Goal: Task Accomplishment & Management: Manage account settings

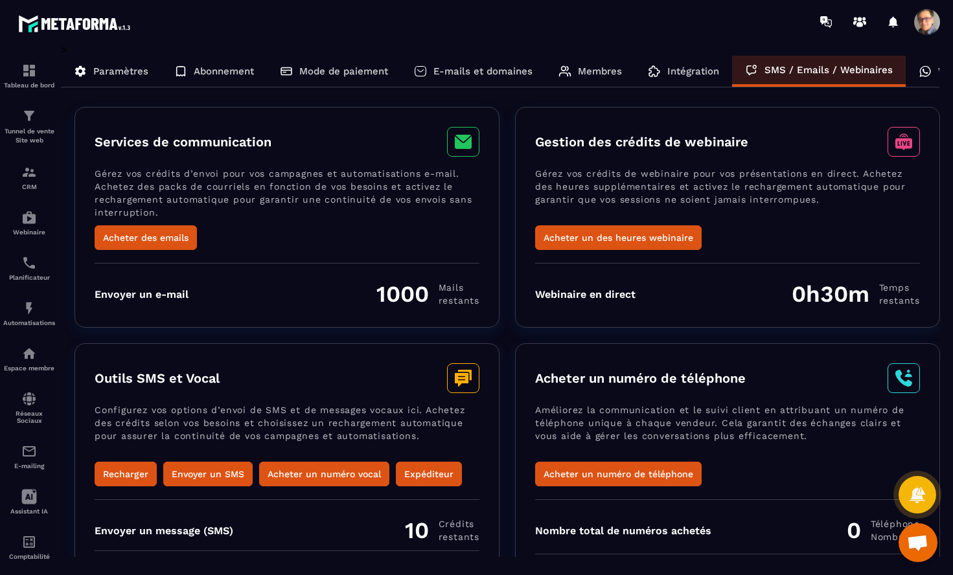
scroll to position [0, 58]
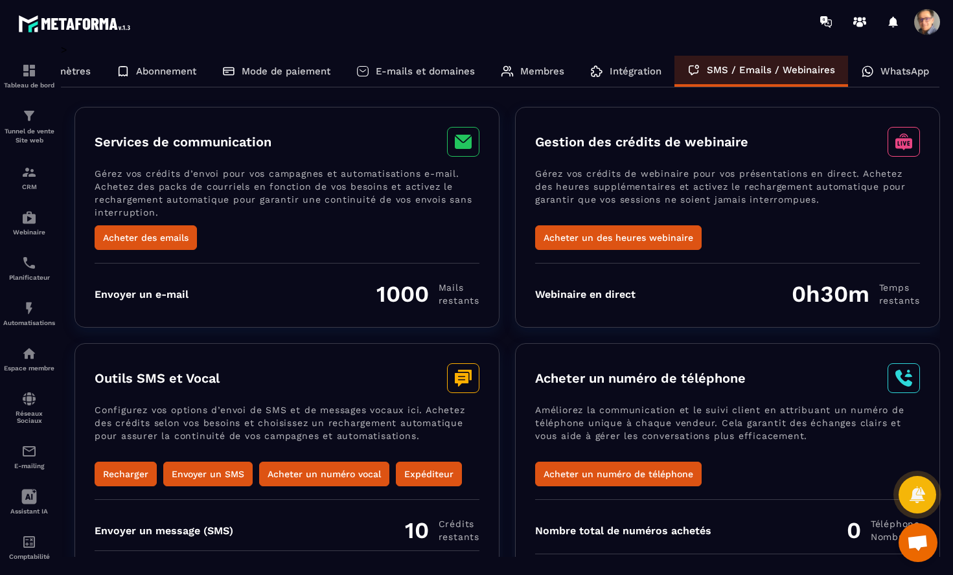
click at [872, 73] on div "WhatsApp" at bounding box center [895, 71] width 94 height 31
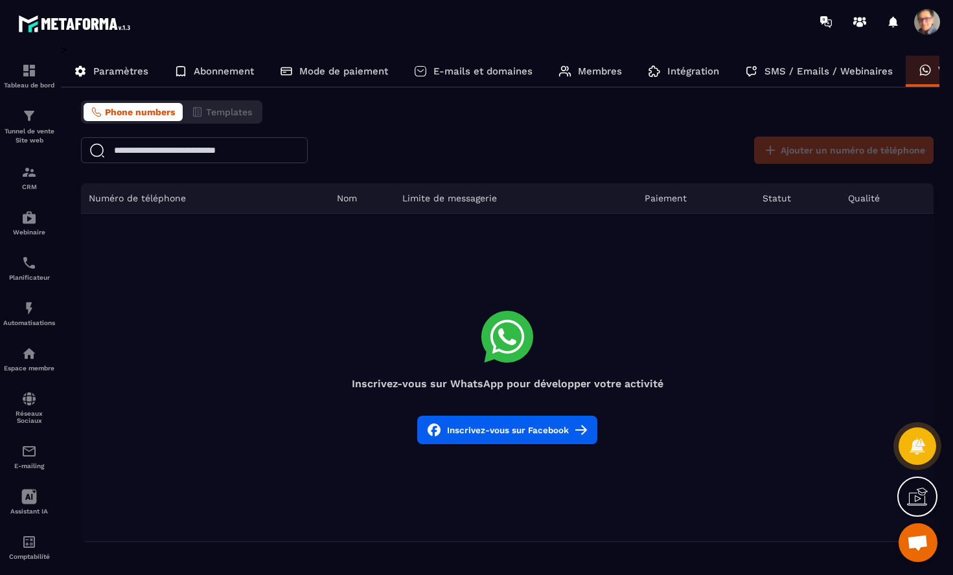
click at [116, 67] on p "Paramètres" at bounding box center [120, 71] width 55 height 12
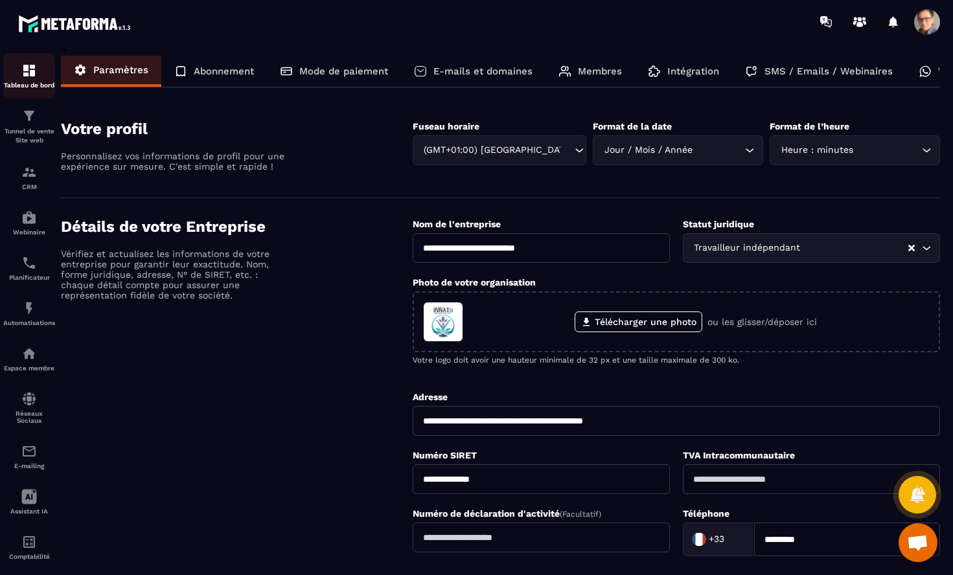
click at [32, 70] on img at bounding box center [29, 71] width 16 height 16
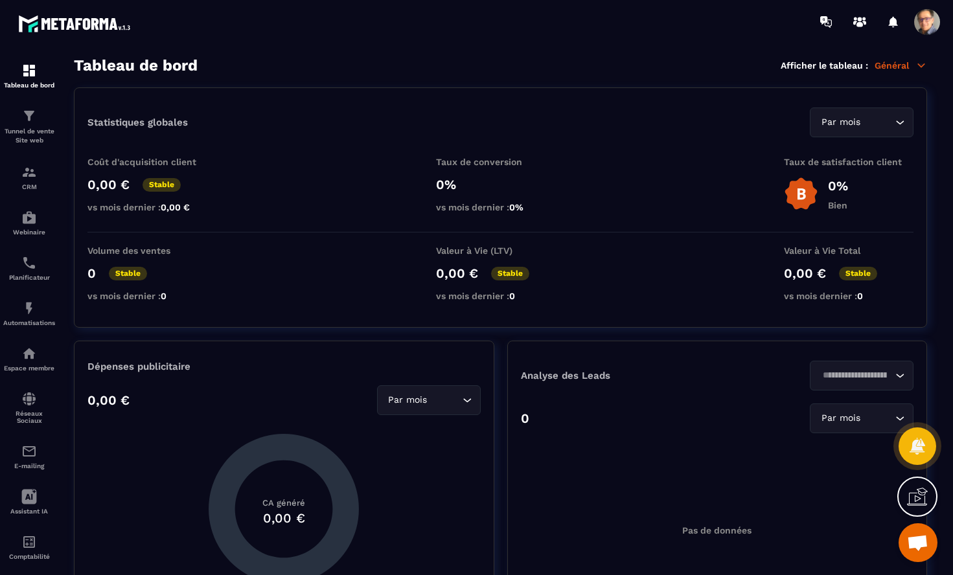
drag, startPoint x: 934, startPoint y: 23, endPoint x: 920, endPoint y: 25, distance: 14.4
click at [933, 23] on span at bounding box center [927, 22] width 26 height 26
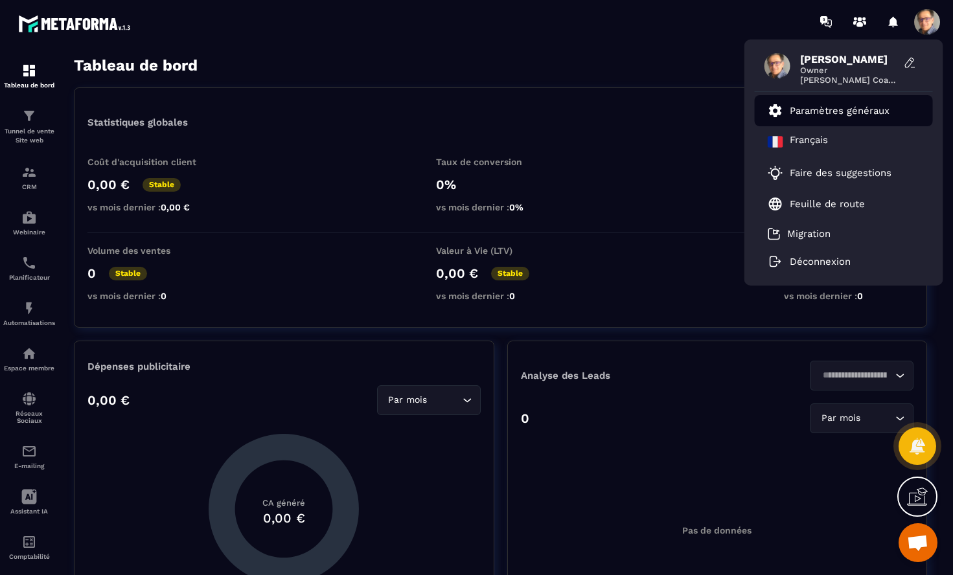
click at [835, 111] on p "Paramètres généraux" at bounding box center [840, 111] width 100 height 12
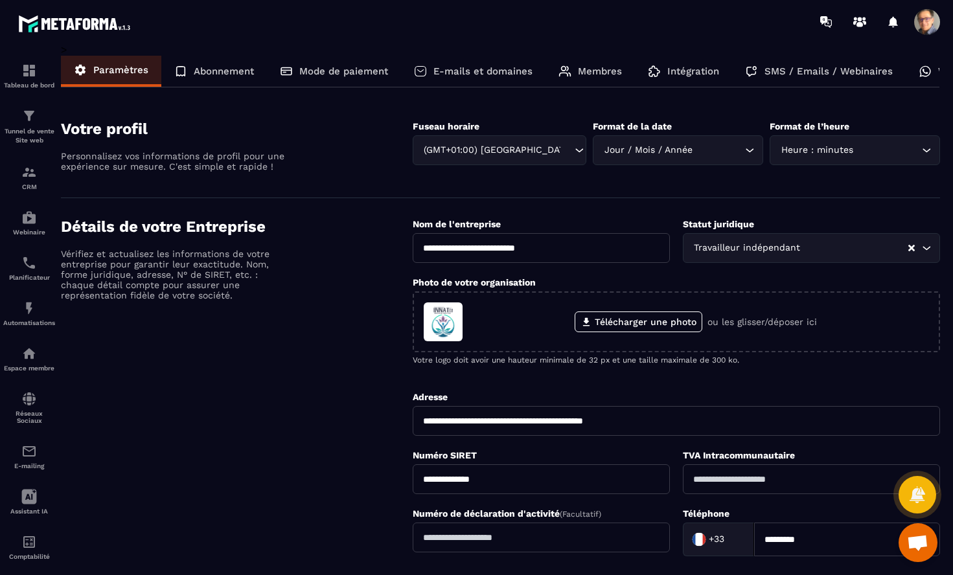
click at [216, 70] on p "Abonnement" at bounding box center [224, 71] width 60 height 12
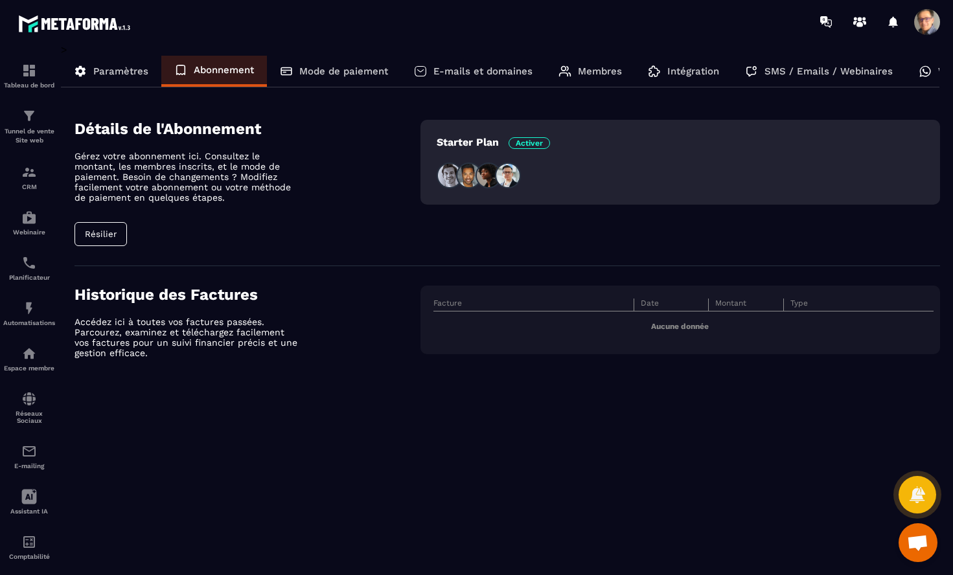
click at [459, 168] on img at bounding box center [469, 176] width 26 height 26
click at [108, 234] on button "Résilier" at bounding box center [100, 234] width 52 height 24
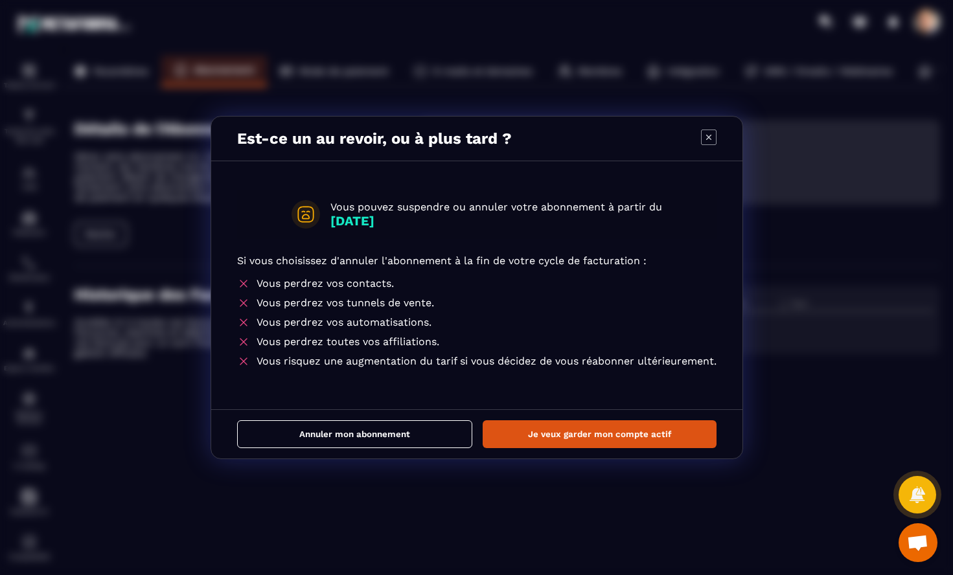
click at [709, 135] on icon "Modal window" at bounding box center [709, 138] width 16 height 16
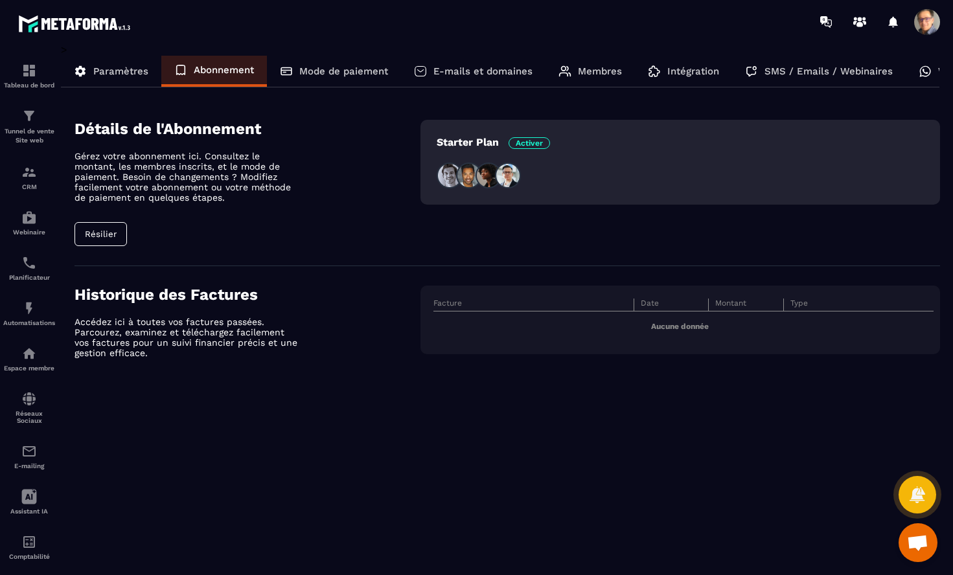
click at [131, 71] on p "Paramètres" at bounding box center [120, 71] width 55 height 12
